Goal: Task Accomplishment & Management: Complete application form

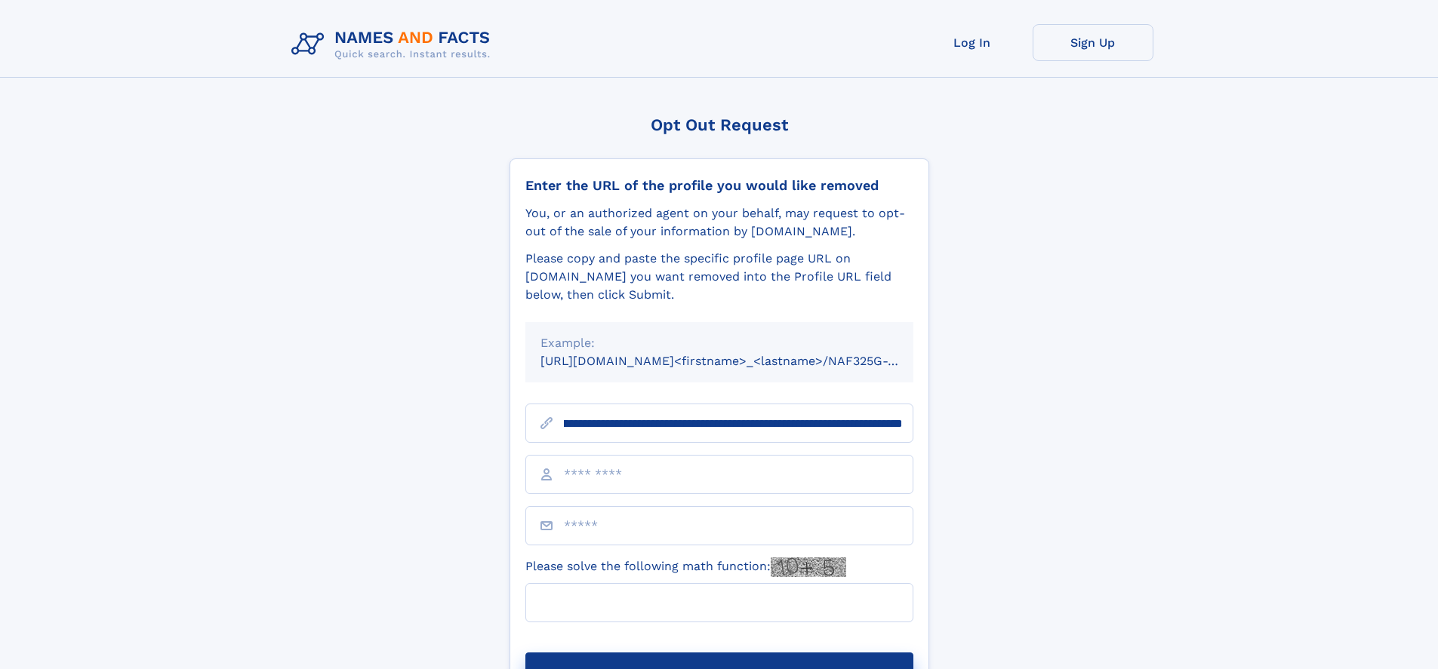
scroll to position [0, 171]
type input "**********"
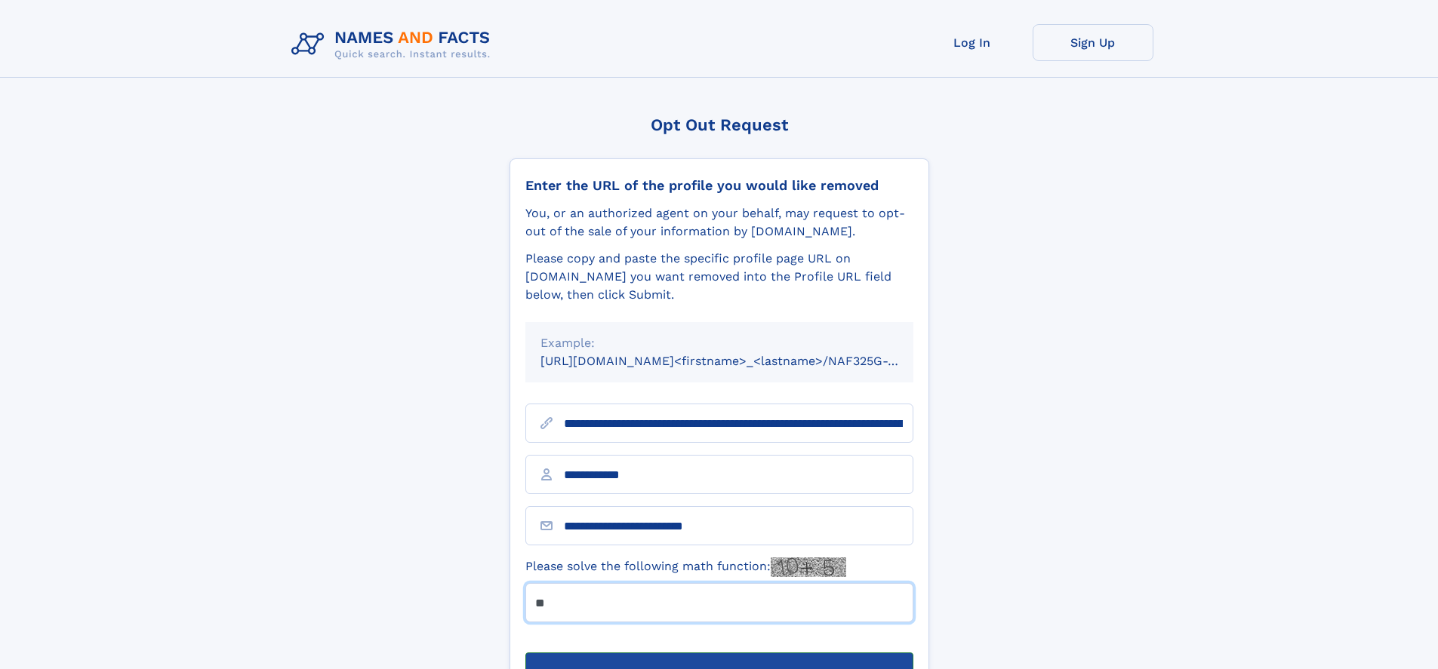
type input "**"
click at [718, 653] on button "Submit Opt Out Request" at bounding box center [719, 677] width 388 height 48
